Goal: Complete application form

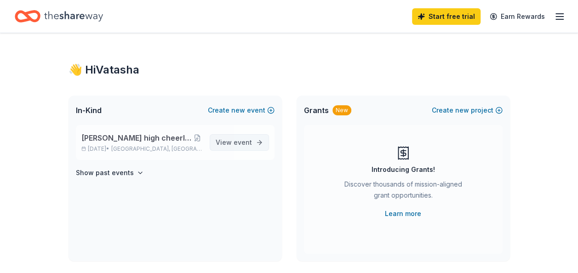
drag, startPoint x: 0, startPoint y: 0, endPoint x: 235, endPoint y: 147, distance: 277.7
click at [235, 147] on span "View event" at bounding box center [234, 142] width 36 height 11
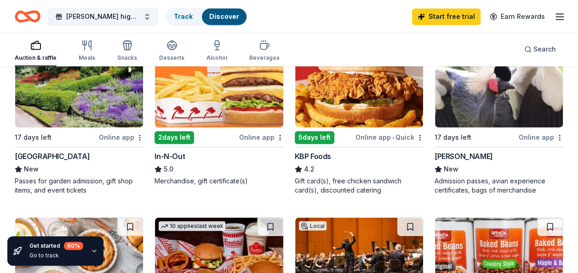
scroll to position [663, 0]
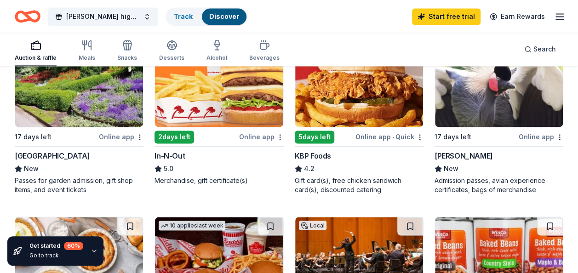
click at [251, 136] on div "Online app" at bounding box center [261, 136] width 45 height 11
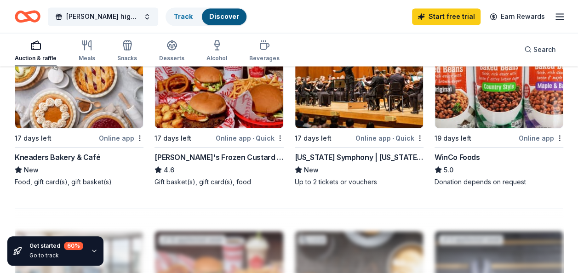
scroll to position [840, 0]
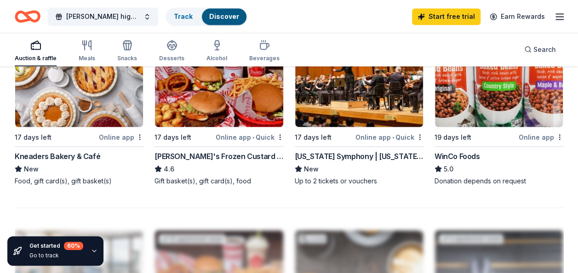
click at [368, 134] on div "Online app • Quick" at bounding box center [390, 136] width 68 height 11
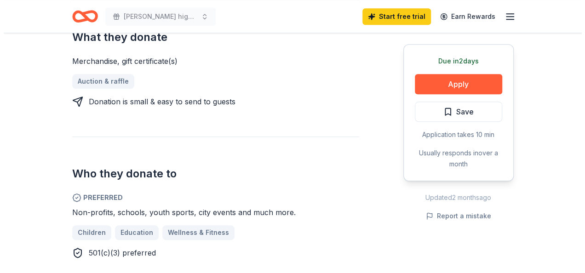
scroll to position [414, 0]
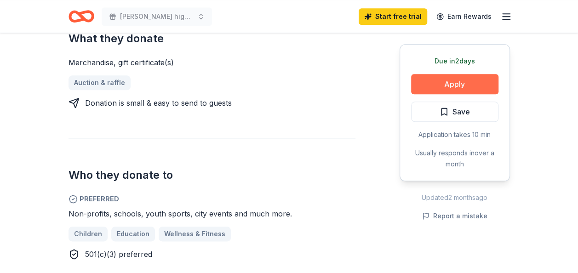
click at [463, 80] on button "Apply" at bounding box center [454, 84] width 87 height 20
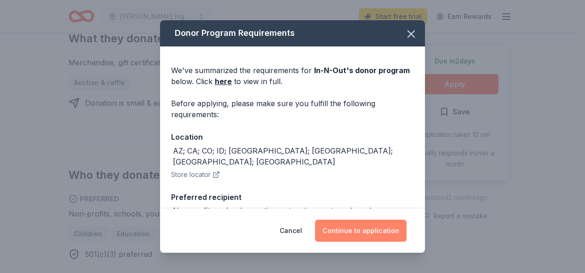
click at [357, 228] on button "Continue to application" at bounding box center [361, 231] width 92 height 22
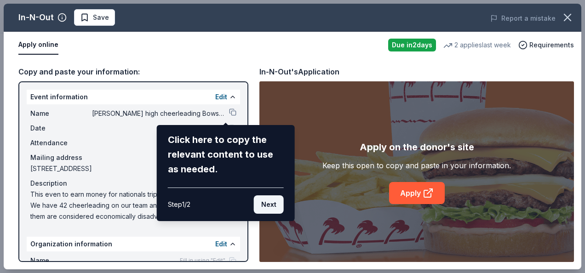
click at [266, 202] on button "Next" at bounding box center [269, 204] width 30 height 18
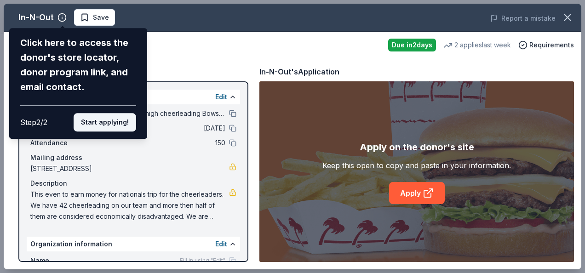
click at [111, 129] on button "Start applying!" at bounding box center [105, 122] width 63 height 18
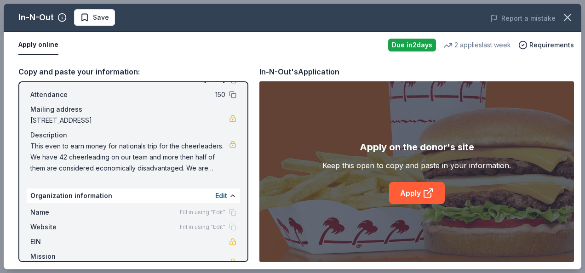
scroll to position [71, 0]
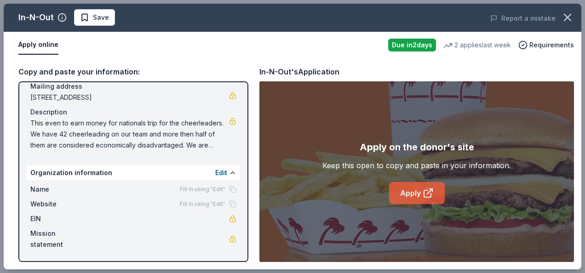
click at [422, 197] on link "Apply" at bounding box center [417, 193] width 56 height 22
